Goal: Task Accomplishment & Management: Complete application form

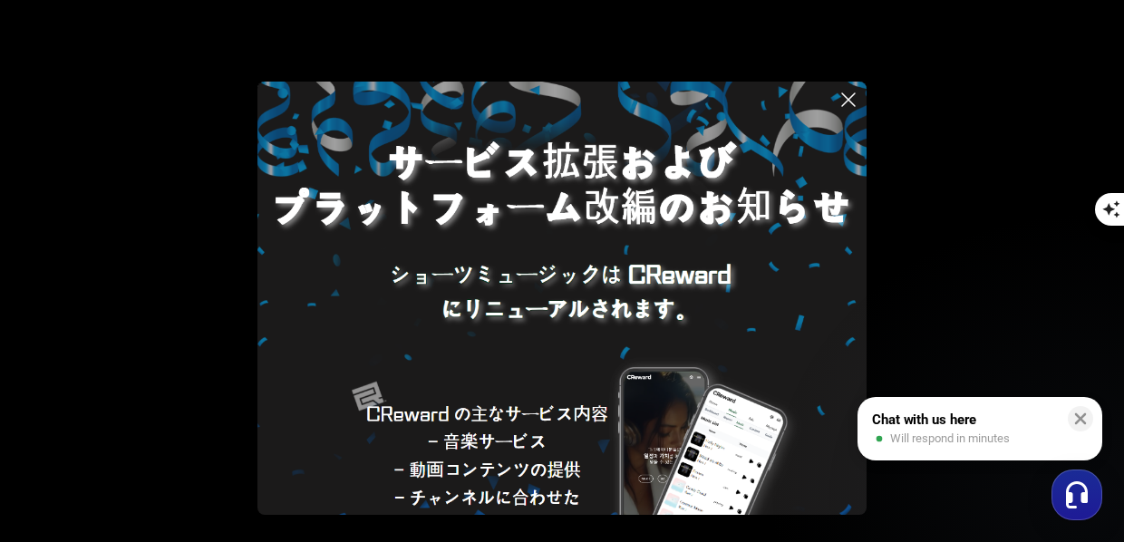
click at [851, 89] on icon at bounding box center [849, 100] width 22 height 22
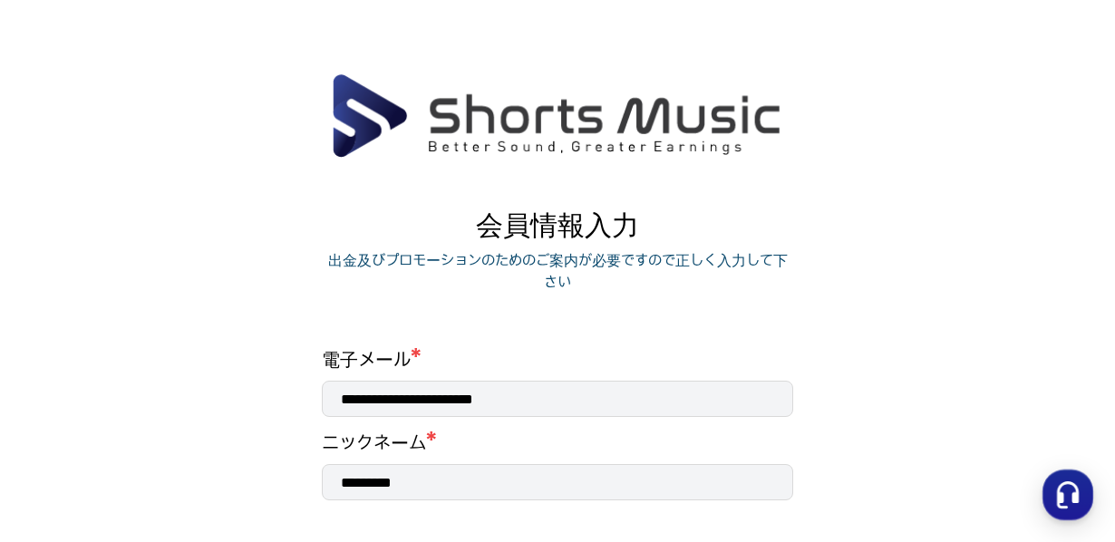
drag, startPoint x: 452, startPoint y: 485, endPoint x: 323, endPoint y: 482, distance: 129.7
click at [323, 482] on input "*********" at bounding box center [557, 482] width 471 height 36
drag, startPoint x: 204, startPoint y: 149, endPoint x: 706, endPoint y: 316, distance: 529.6
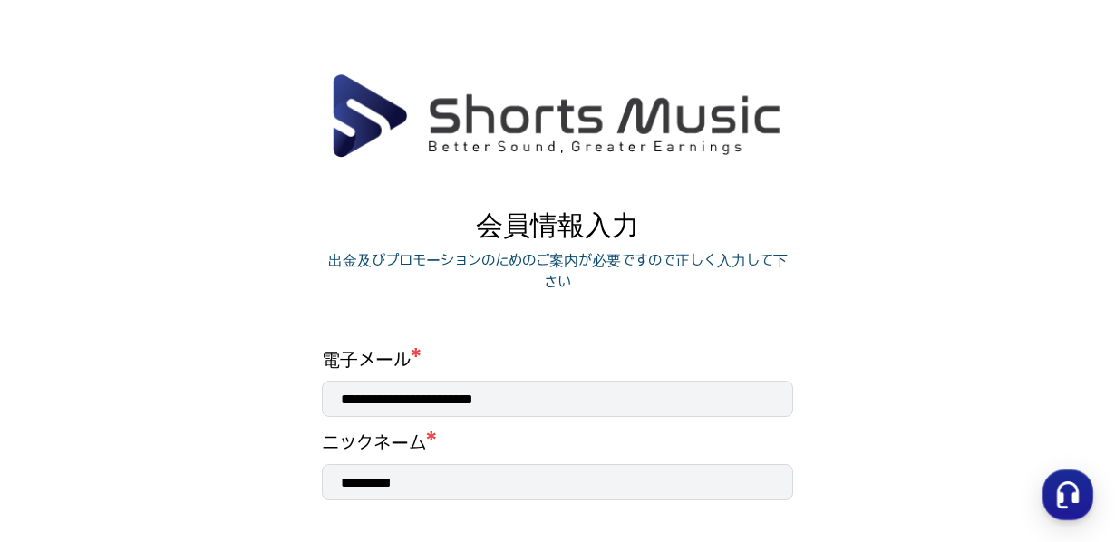
click at [204, 149] on main "**********" at bounding box center [557, 512] width 1115 height 878
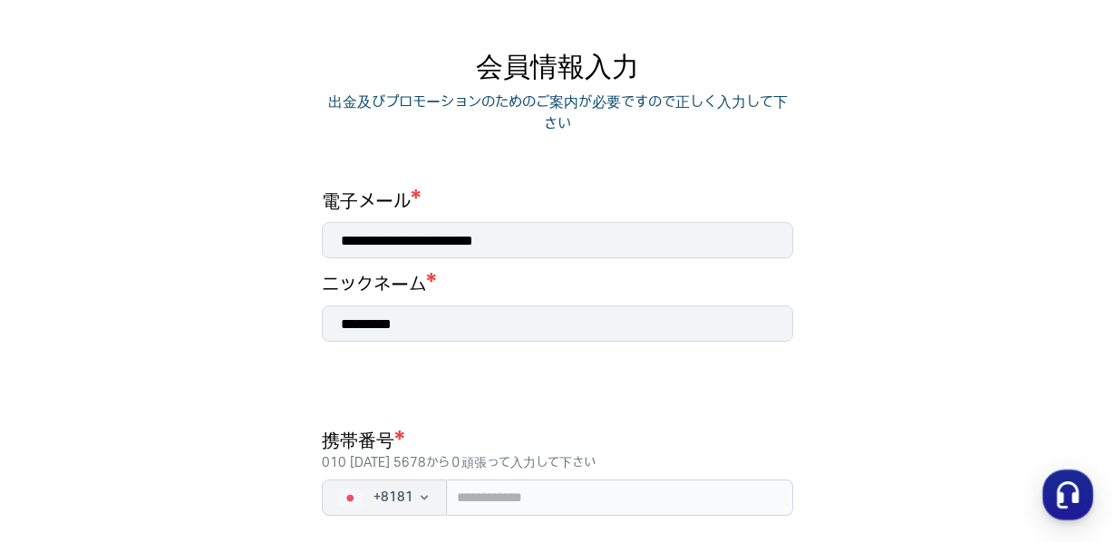
scroll to position [171, 0]
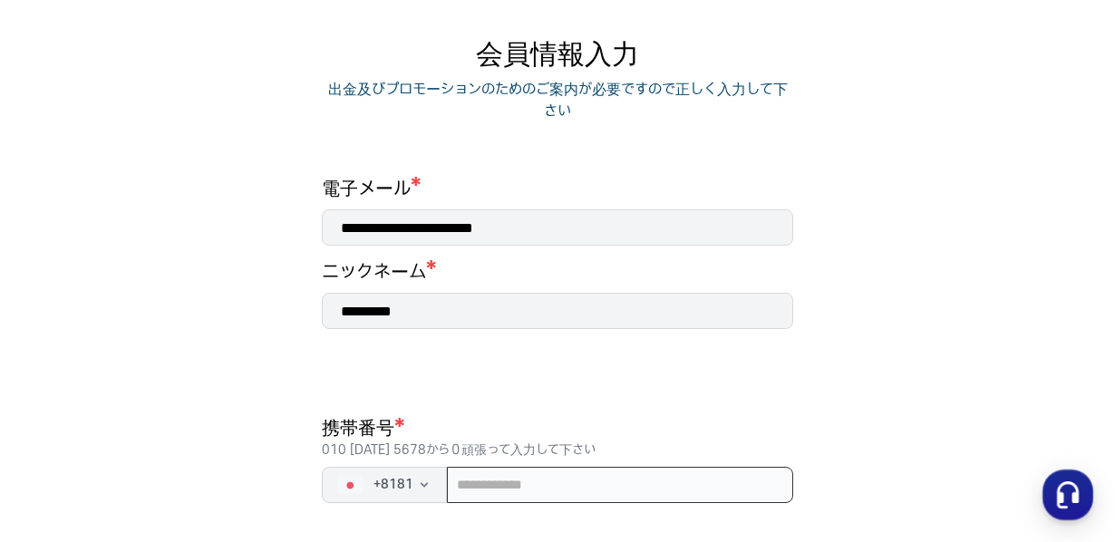
click at [475, 479] on input "tel" at bounding box center [620, 485] width 346 height 36
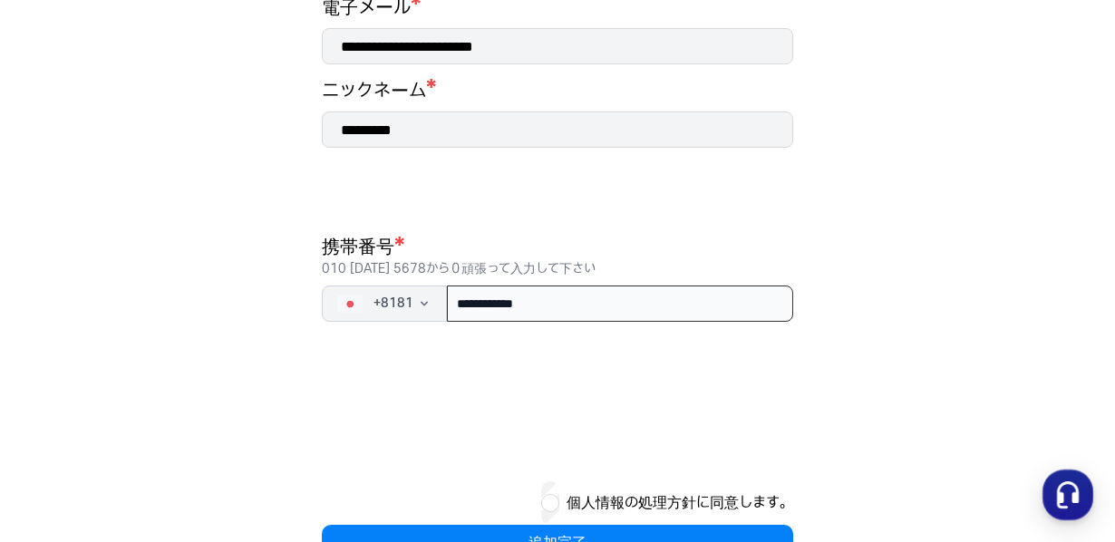
scroll to position [408, 0]
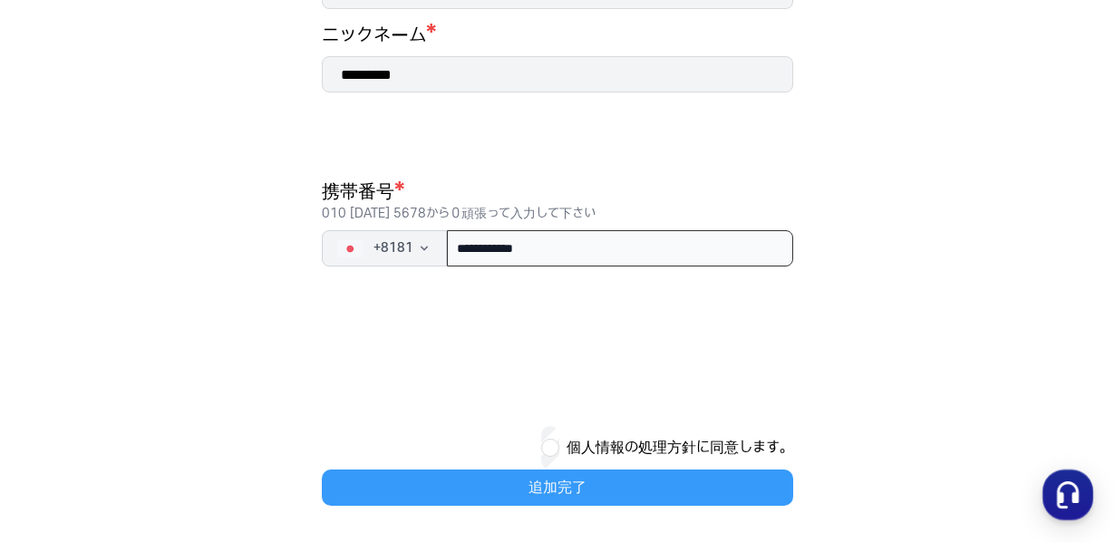
type input "**********"
click at [506, 479] on button "追加完了" at bounding box center [557, 488] width 471 height 36
click at [656, 489] on button "追加完了" at bounding box center [557, 488] width 471 height 36
click at [557, 480] on font "追加完了" at bounding box center [558, 488] width 58 height 16
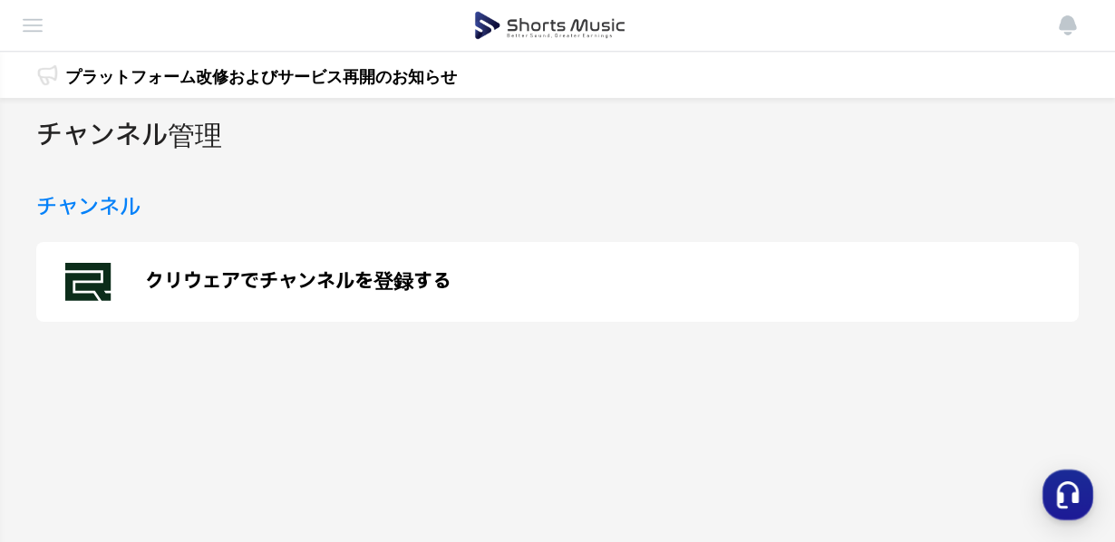
click at [326, 278] on font "クリウェアでチャンネルを登録する" at bounding box center [298, 282] width 306 height 24
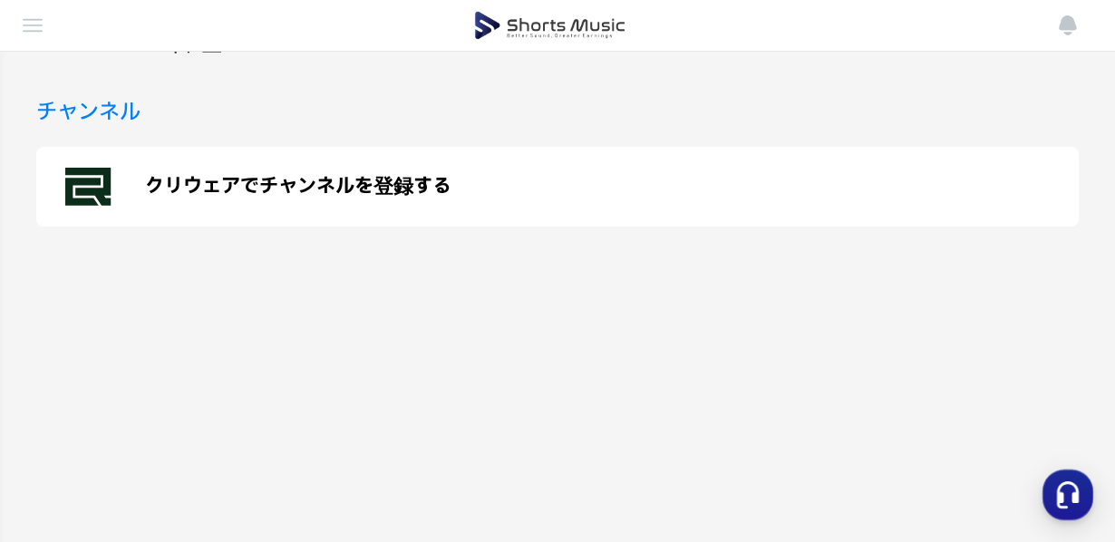
scroll to position [87, 0]
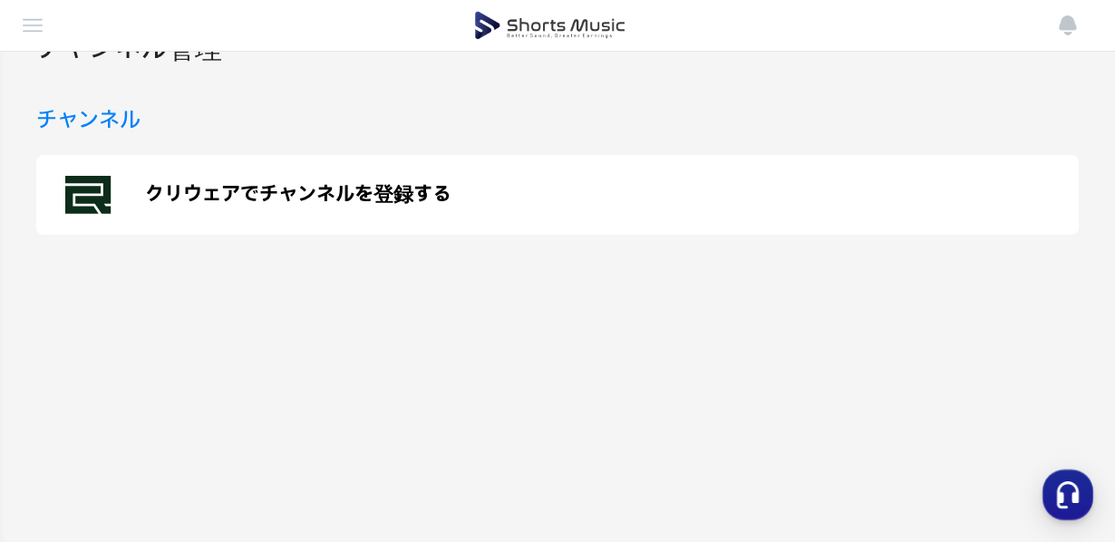
click at [404, 194] on font "クリウェアでチャンネルを登録する" at bounding box center [298, 195] width 306 height 24
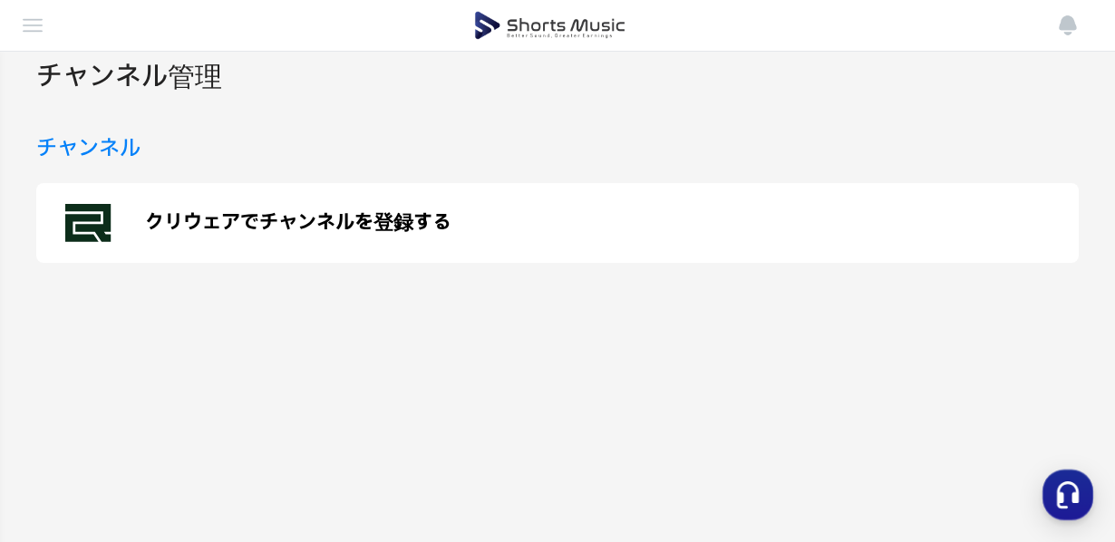
scroll to position [0, 0]
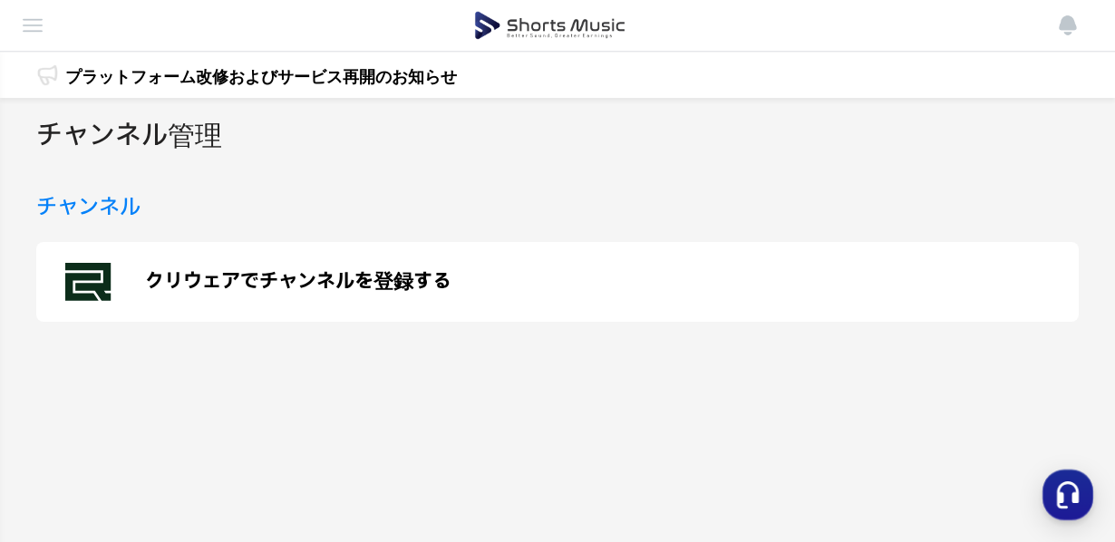
click at [32, 25] on img at bounding box center [33, 26] width 22 height 22
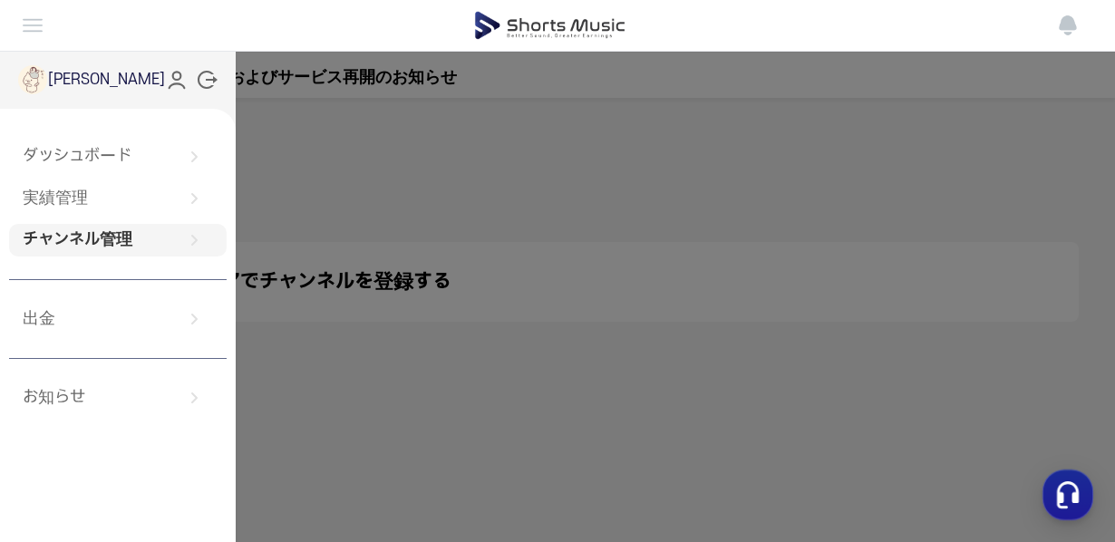
click at [73, 239] on font "チャンネル管理" at bounding box center [78, 239] width 110 height 19
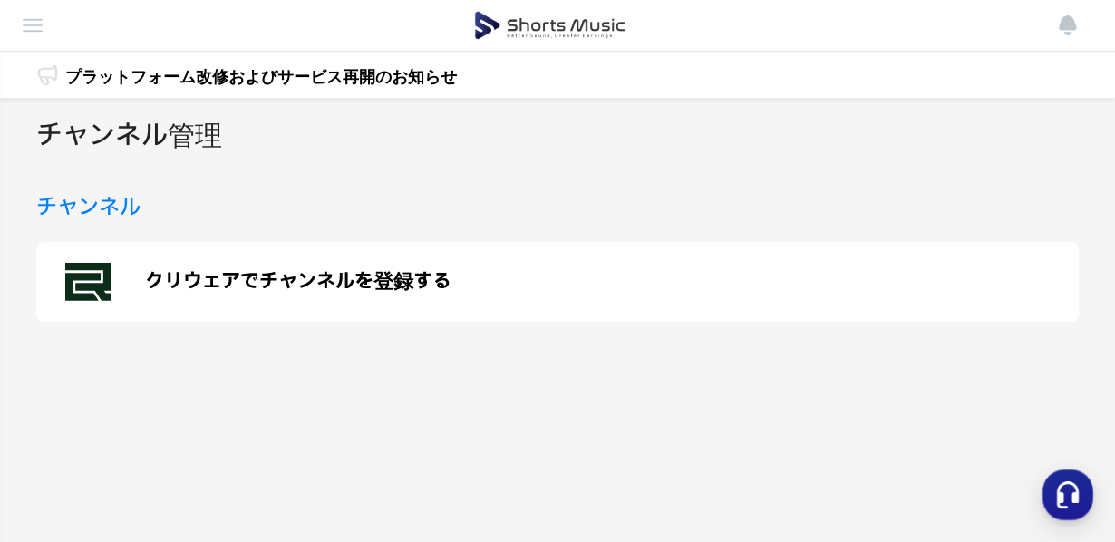
click at [30, 15] on img at bounding box center [33, 26] width 22 height 22
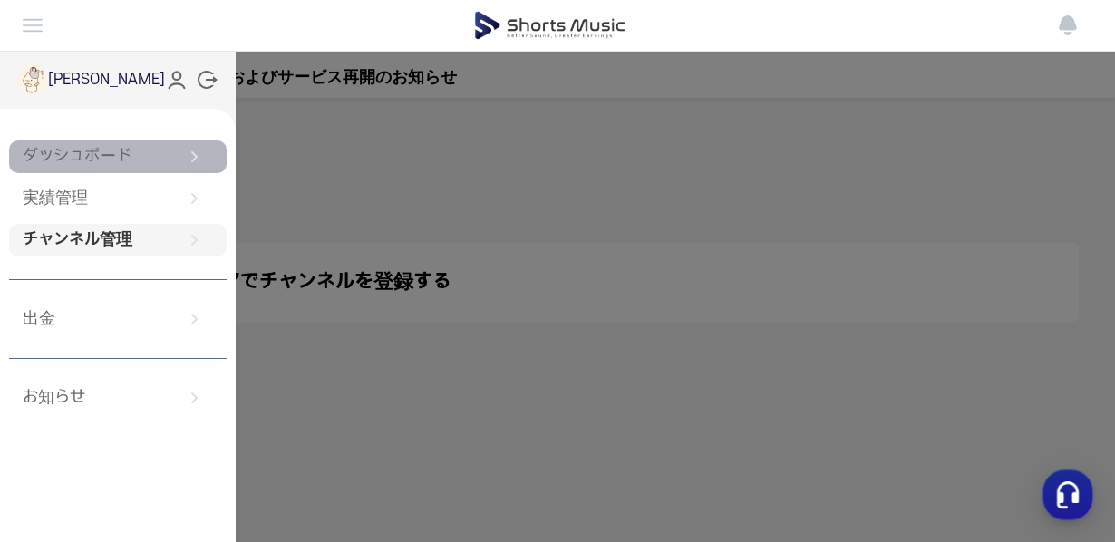
click at [84, 163] on font "ダッシュボード" at bounding box center [77, 156] width 109 height 19
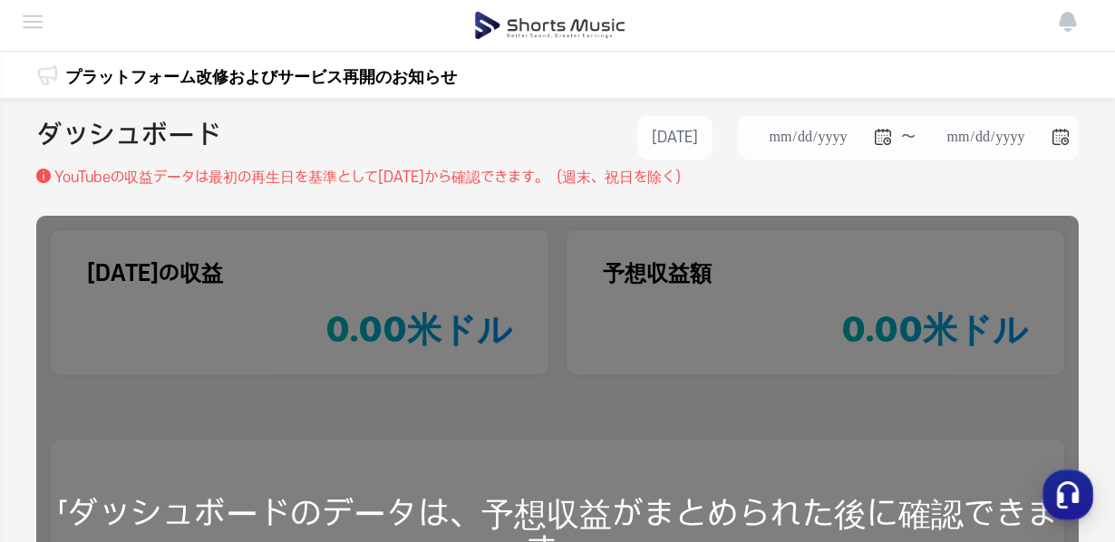
click at [28, 29] on img at bounding box center [33, 22] width 22 height 22
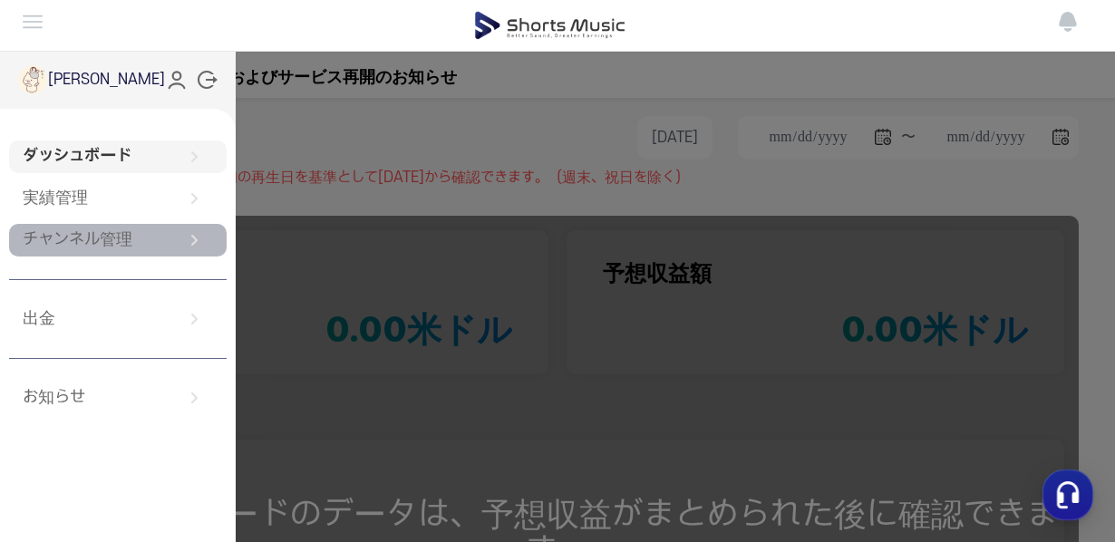
click at [51, 233] on link "チャンネル管理" at bounding box center [118, 240] width 218 height 33
